Goal: Check status: Check status

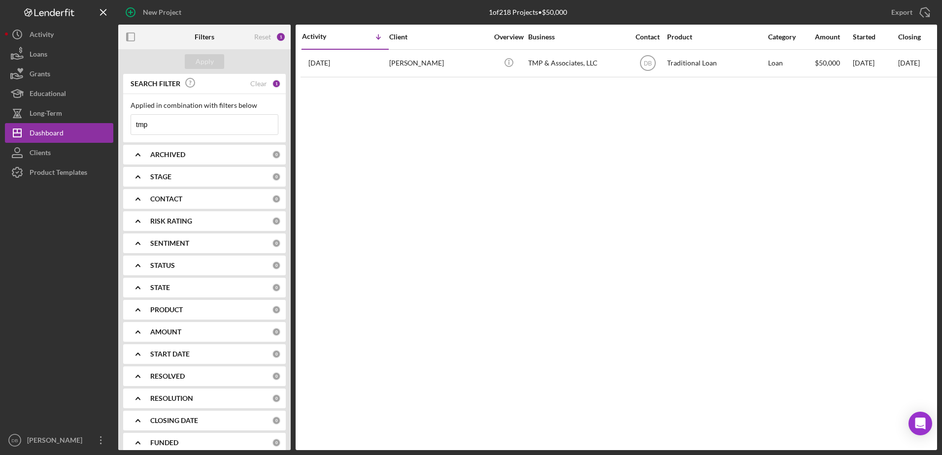
click at [247, 128] on input "tmp" at bounding box center [204, 125] width 147 height 20
type input "t"
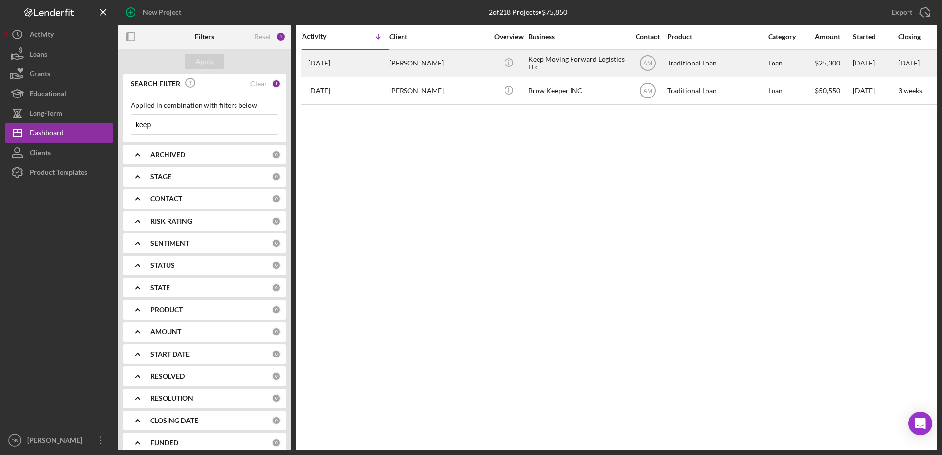
type input "keep"
click at [429, 67] on div "[PERSON_NAME]" at bounding box center [438, 63] width 99 height 26
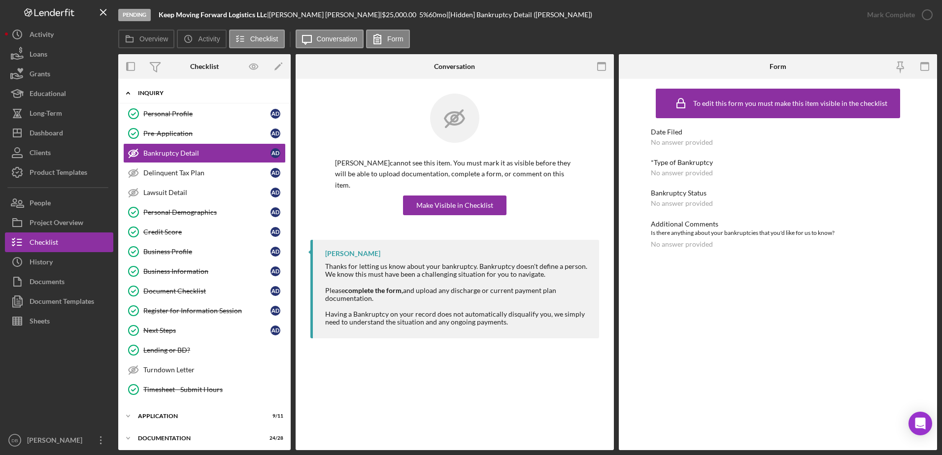
click at [161, 94] on div "Inquiry" at bounding box center [208, 93] width 140 height 6
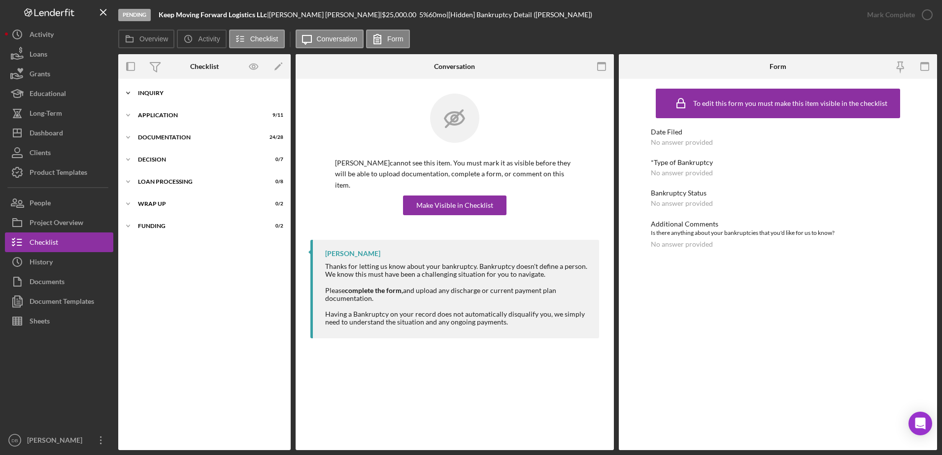
click at [161, 94] on div "Inquiry" at bounding box center [208, 93] width 140 height 6
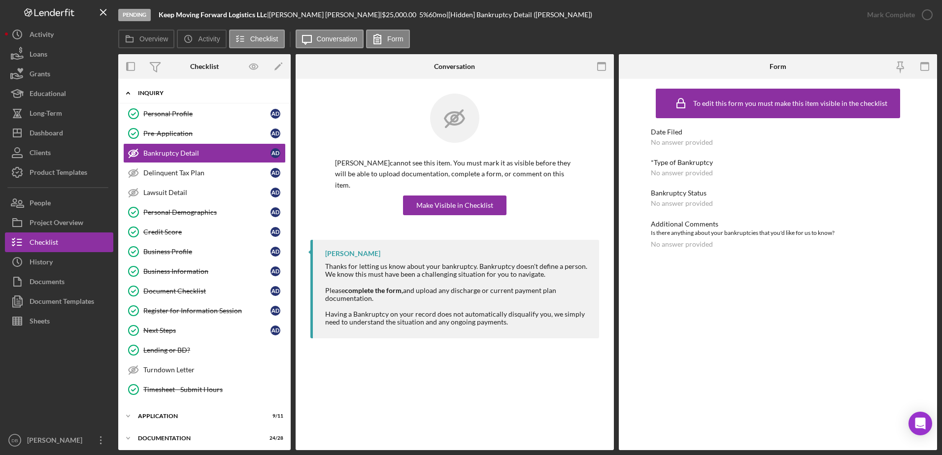
click at [179, 92] on div "Inquiry" at bounding box center [208, 93] width 140 height 6
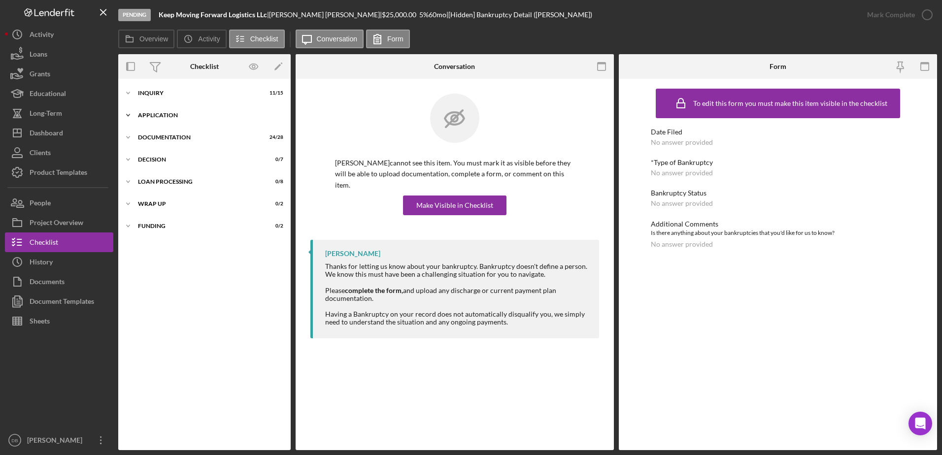
click at [178, 107] on div "Icon/Expander Application 9 / 11" at bounding box center [204, 115] width 172 height 20
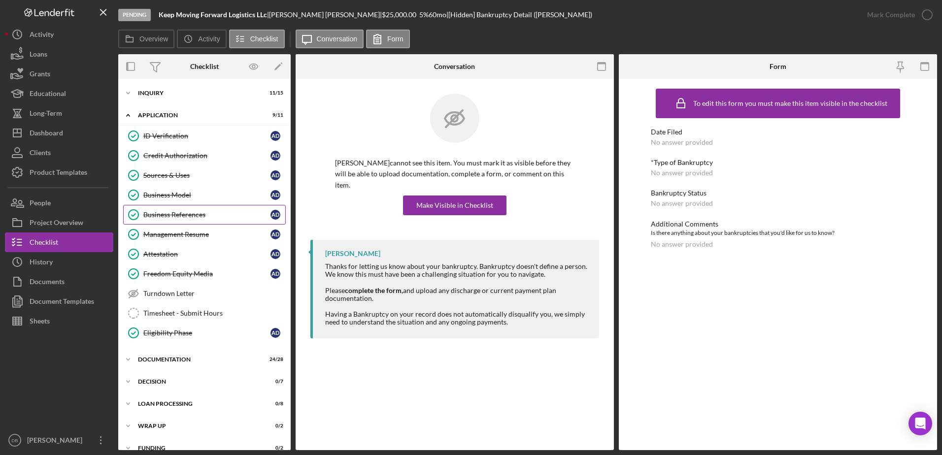
click at [172, 212] on div "Business References" at bounding box center [206, 215] width 127 height 8
